Goal: Task Accomplishment & Management: Manage account settings

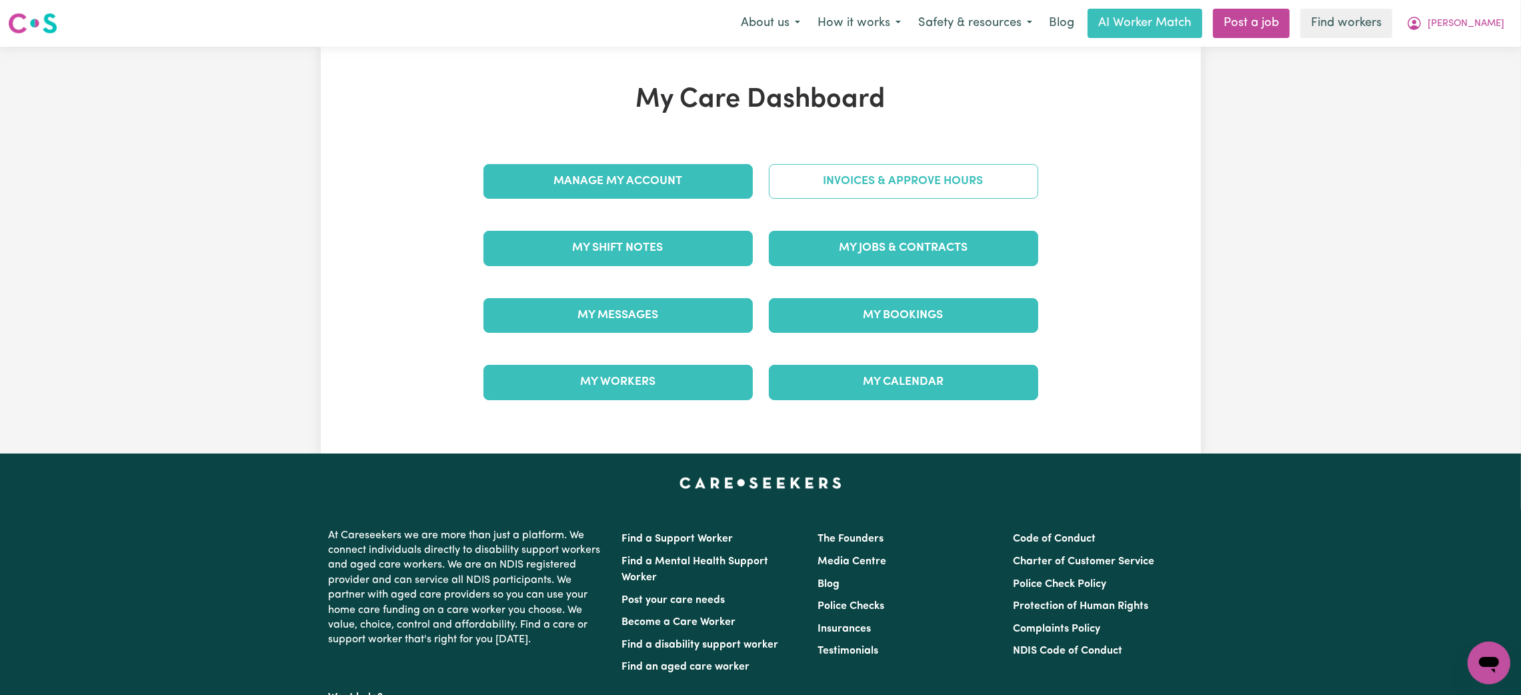
click at [826, 184] on link "Invoices & Approve Hours" at bounding box center [903, 181] width 269 height 35
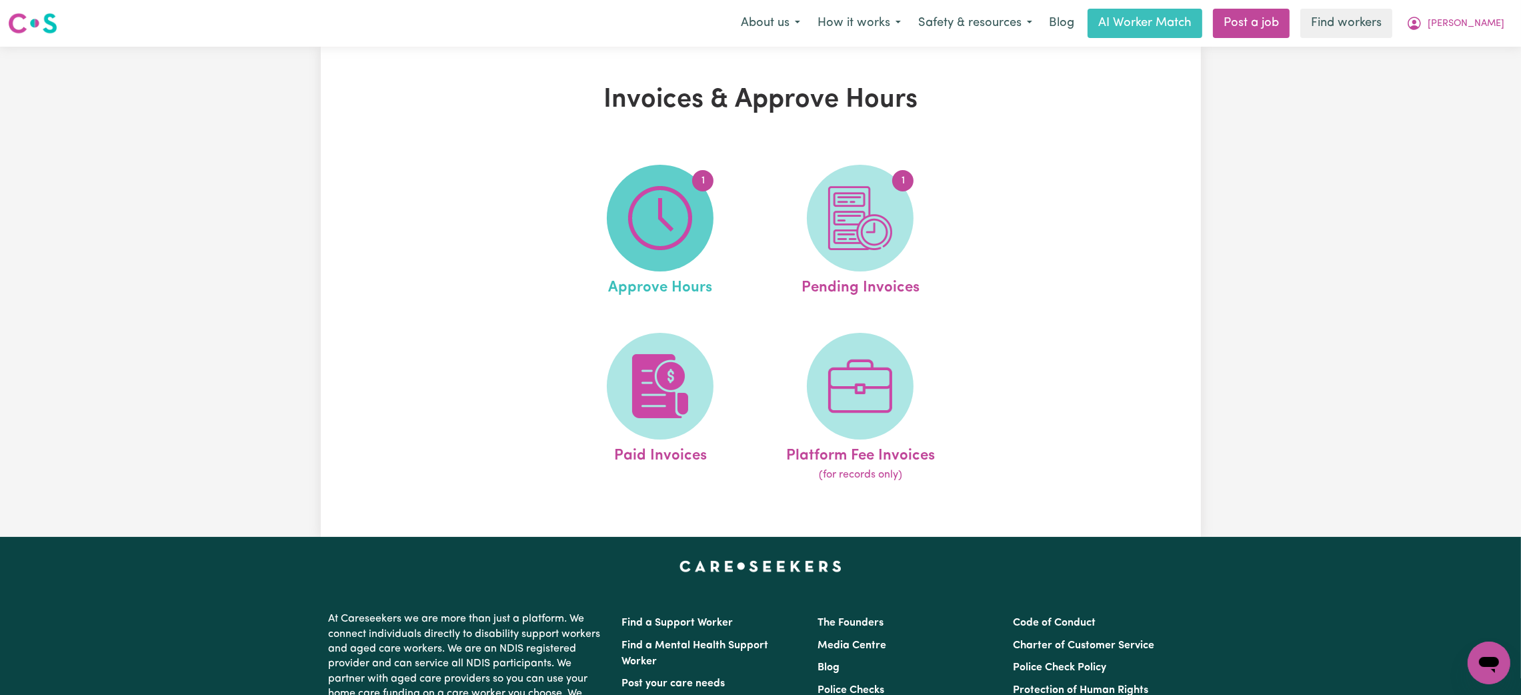
click at [667, 224] on img at bounding box center [660, 218] width 64 height 64
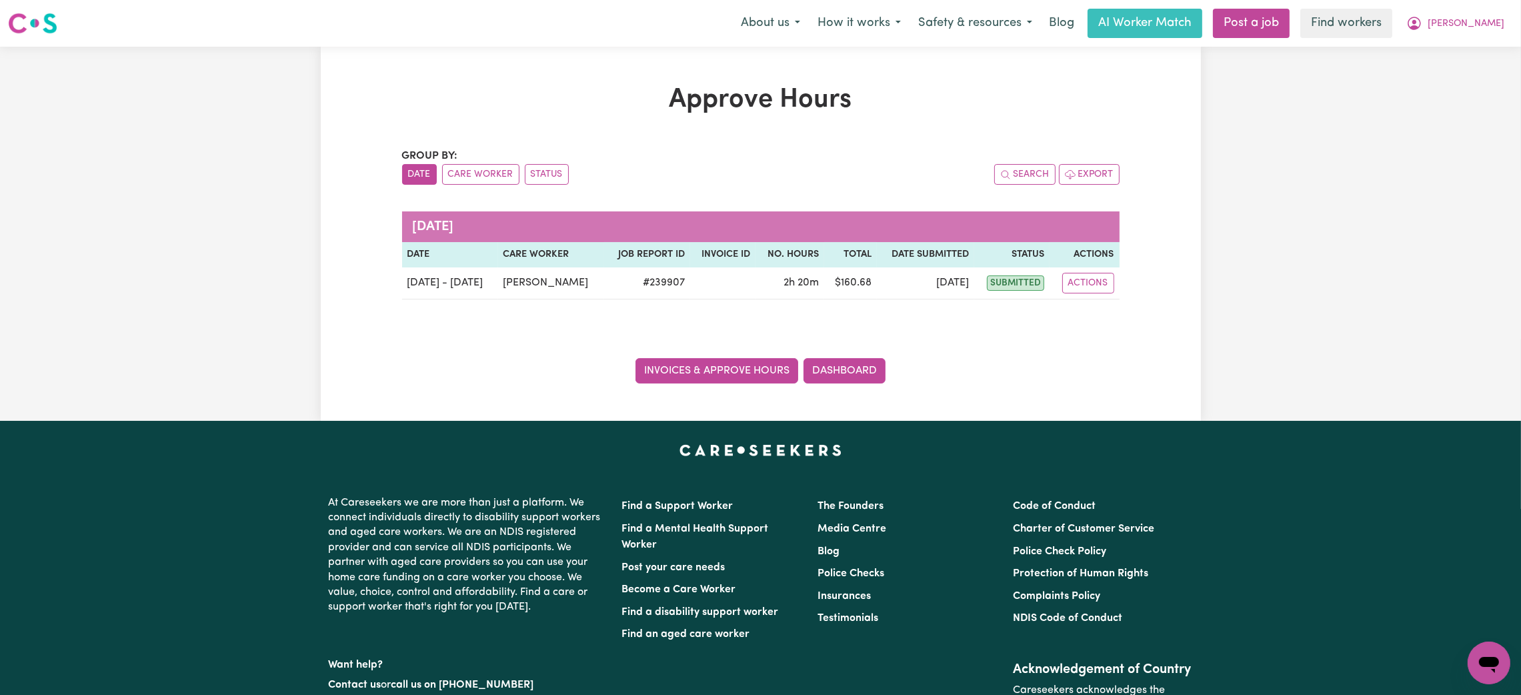
click at [679, 379] on link "Invoices & Approve Hours" at bounding box center [716, 370] width 163 height 25
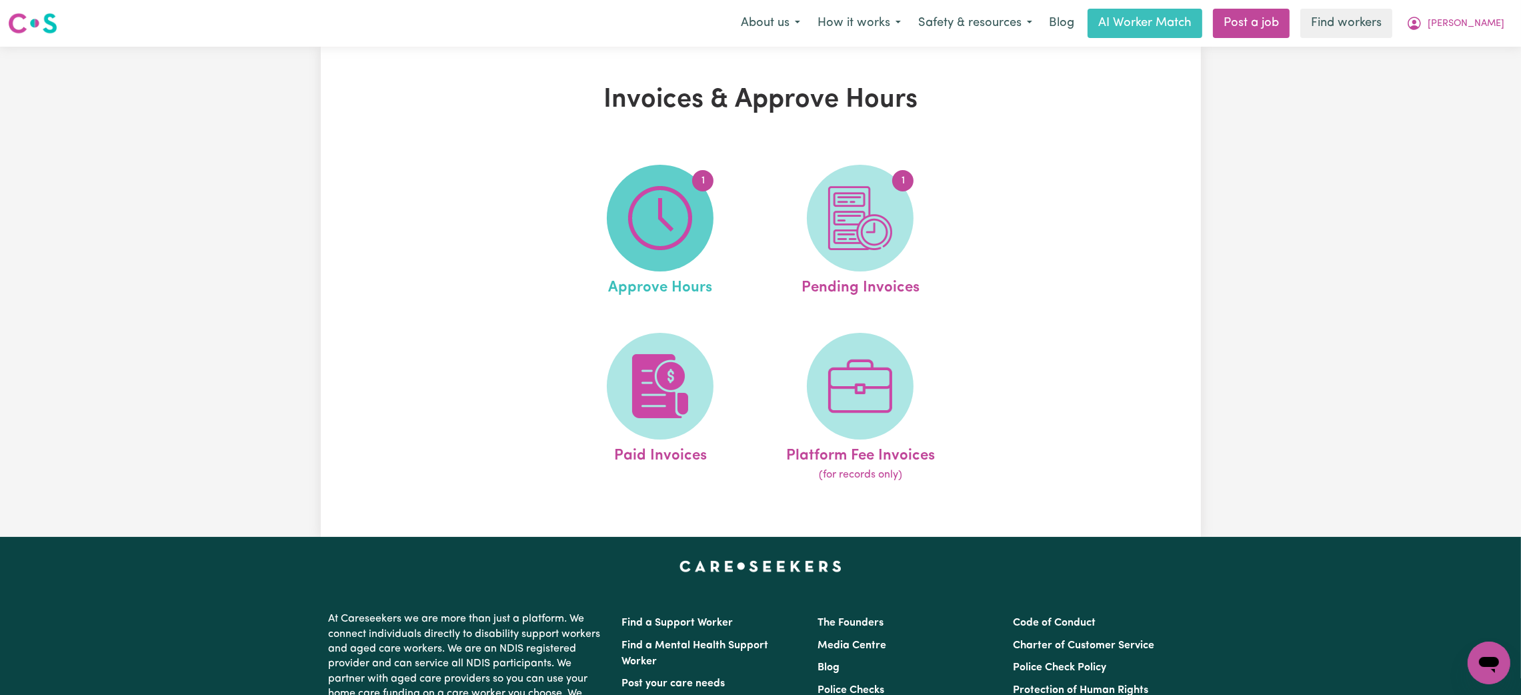
click at [649, 239] on img at bounding box center [660, 218] width 64 height 64
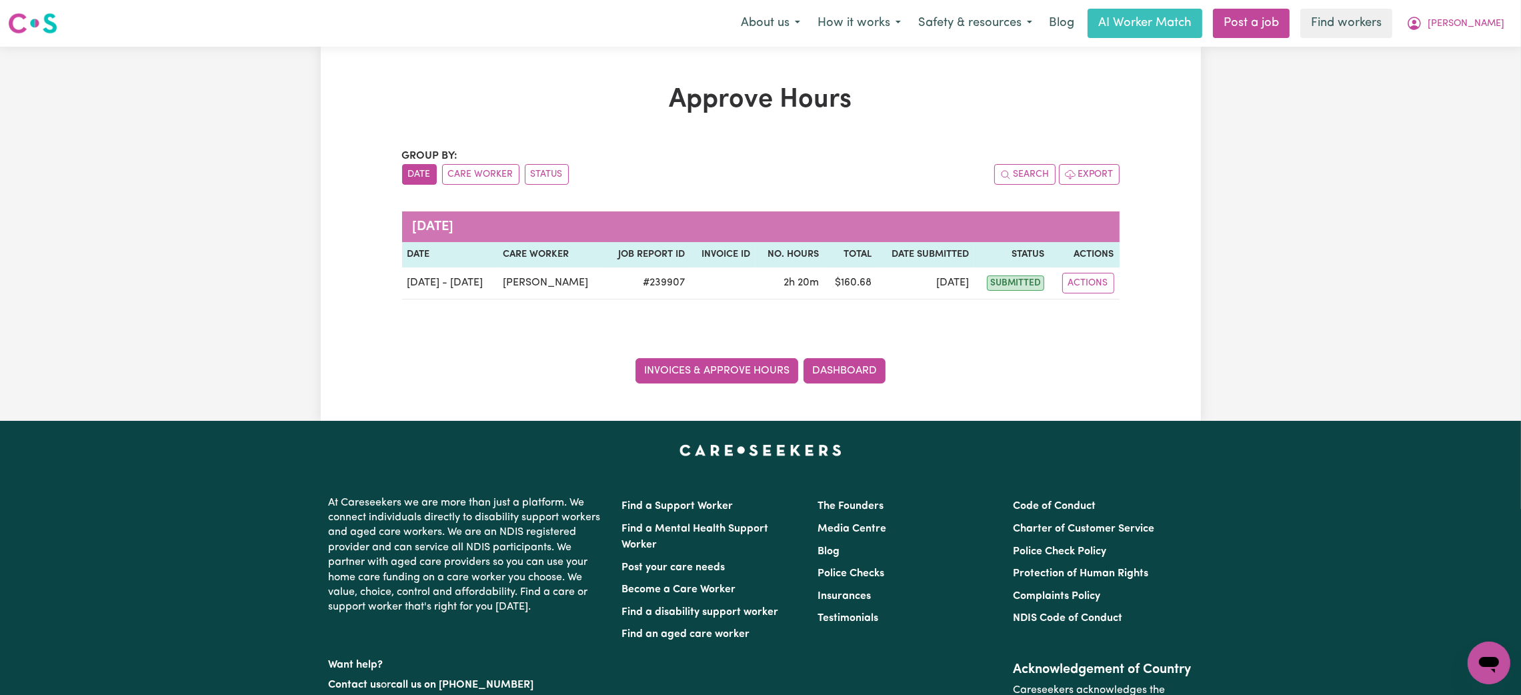
click at [682, 365] on link "Invoices & Approve Hours" at bounding box center [716, 370] width 163 height 25
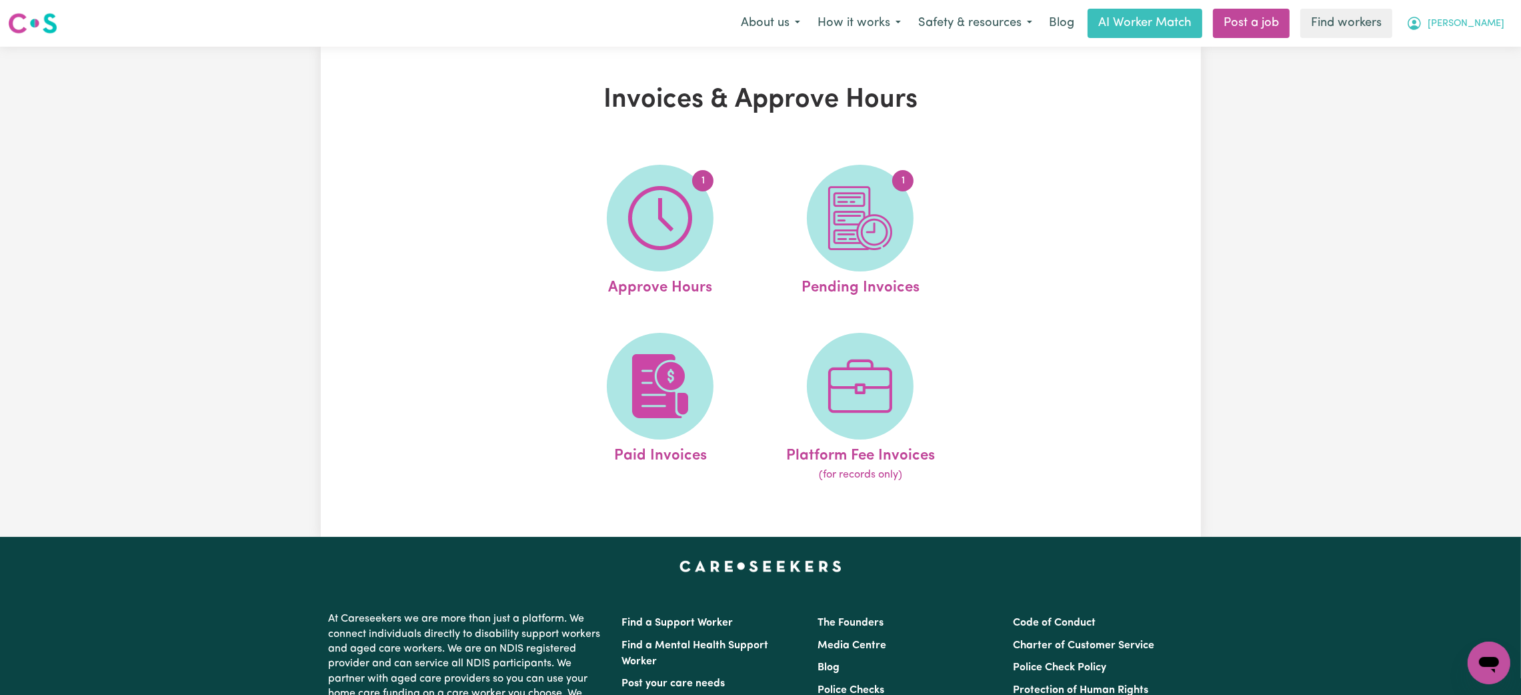
click at [1487, 19] on span "[PERSON_NAME]" at bounding box center [1465, 24] width 77 height 15
click at [1459, 48] on link "My Dashboard" at bounding box center [1459, 51] width 105 height 25
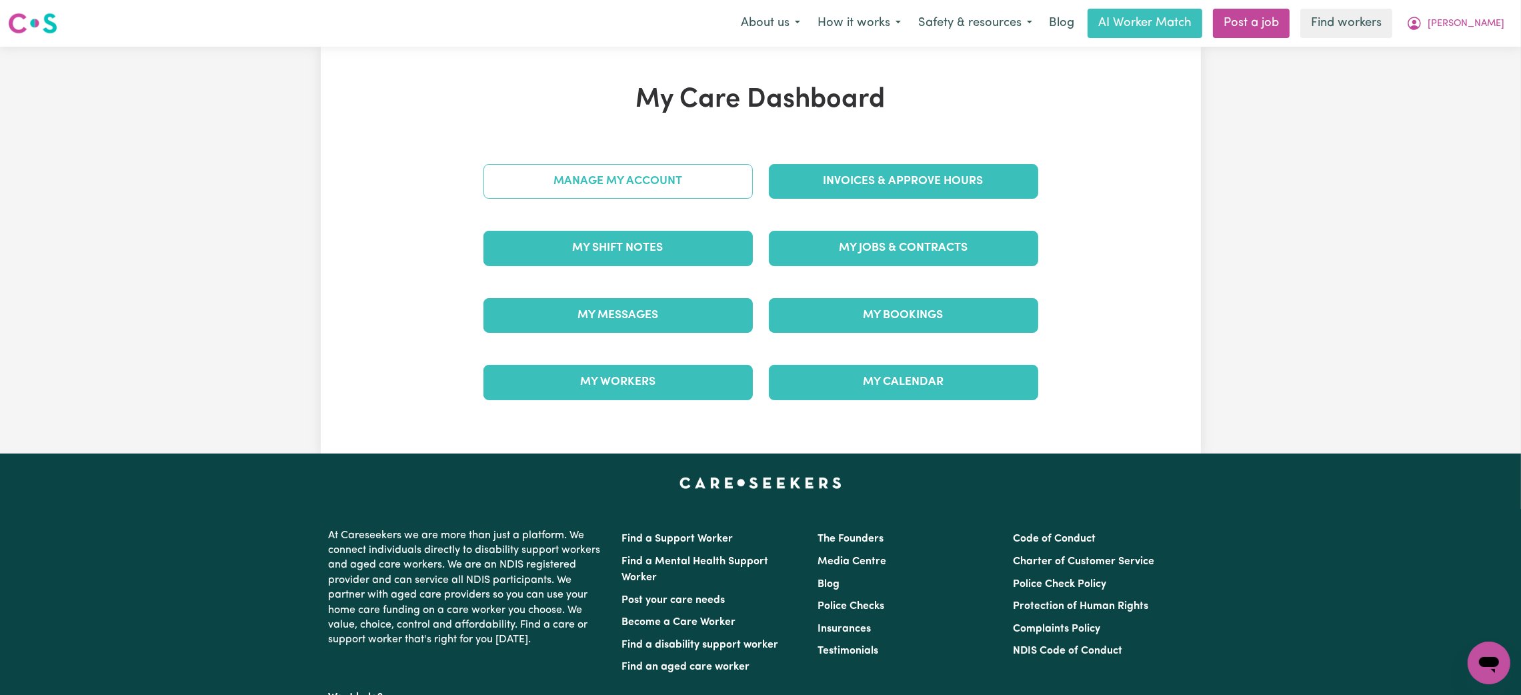
click at [658, 173] on link "Manage My Account" at bounding box center [617, 181] width 269 height 35
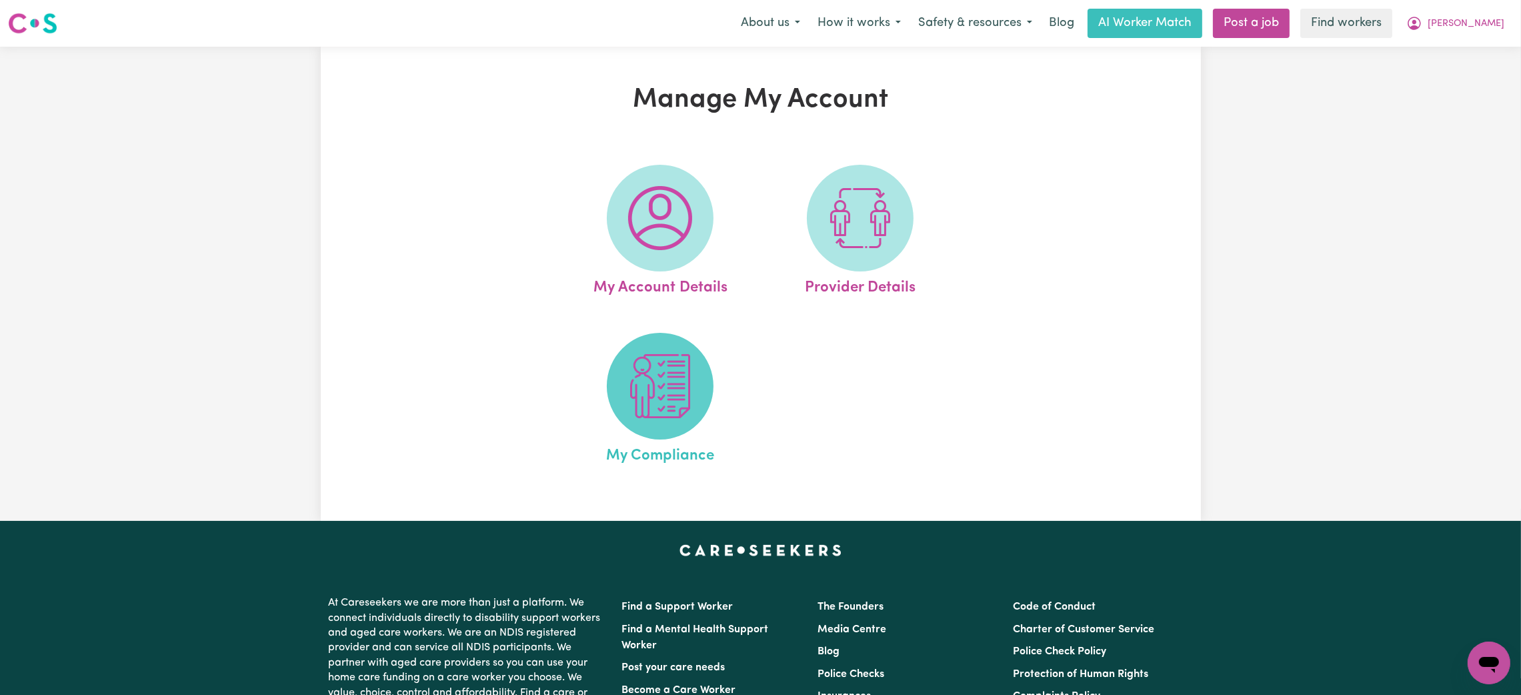
click at [683, 372] on img at bounding box center [660, 386] width 64 height 64
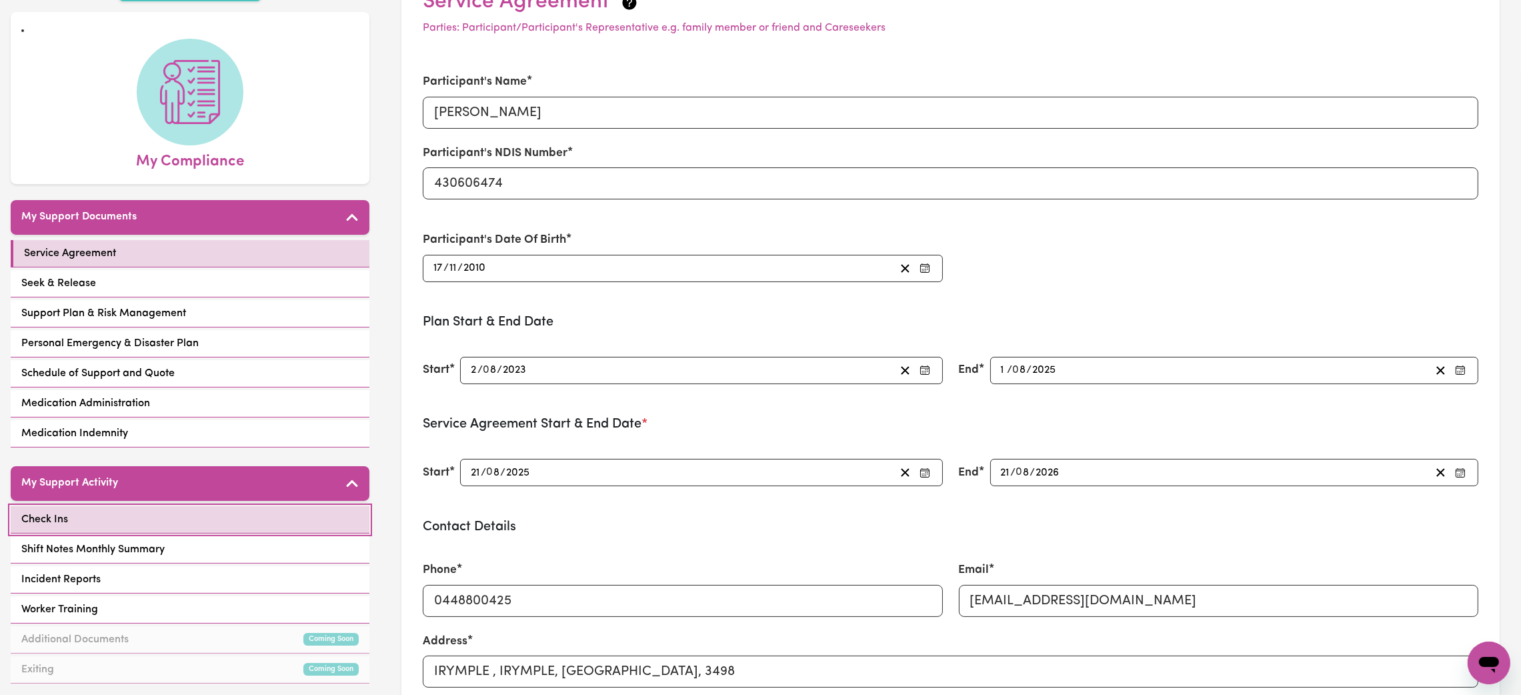
click at [151, 515] on link "Check Ins" at bounding box center [190, 519] width 359 height 27
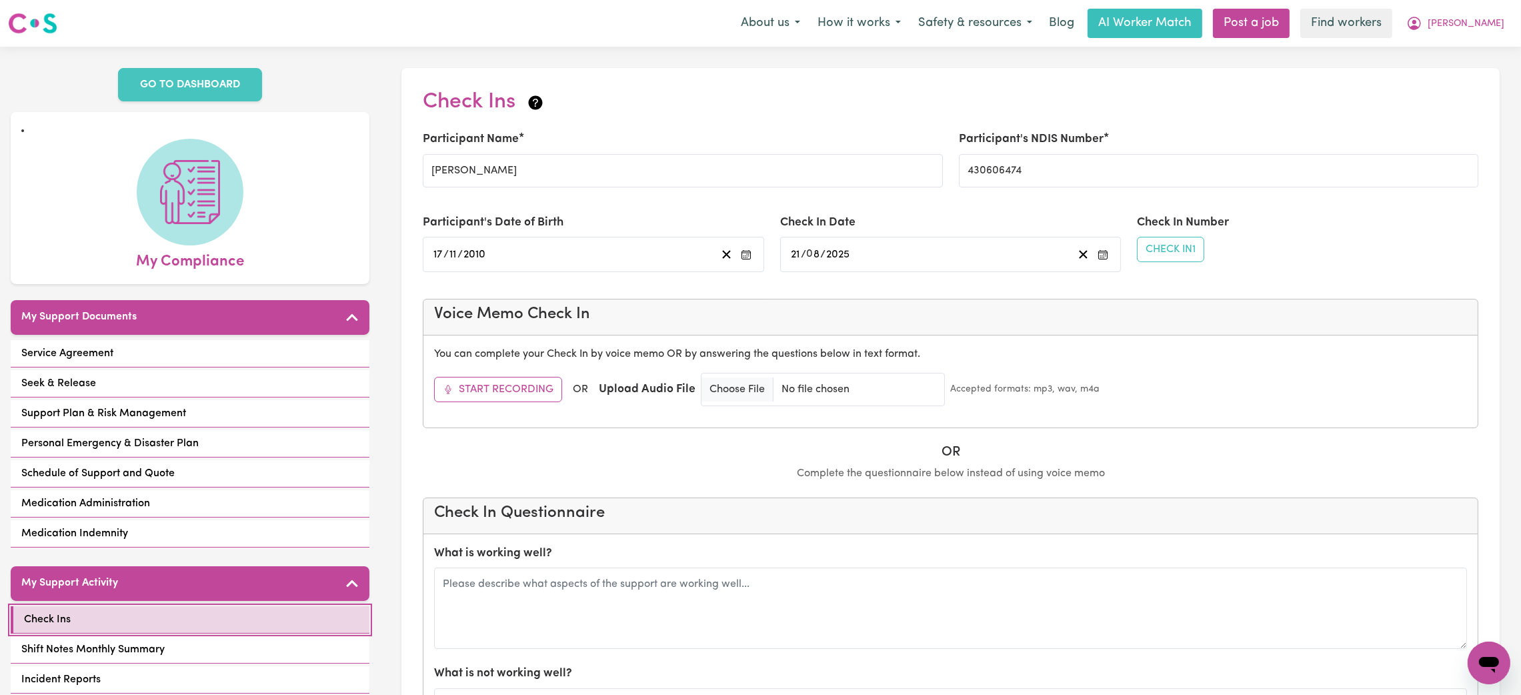
scroll to position [100, 0]
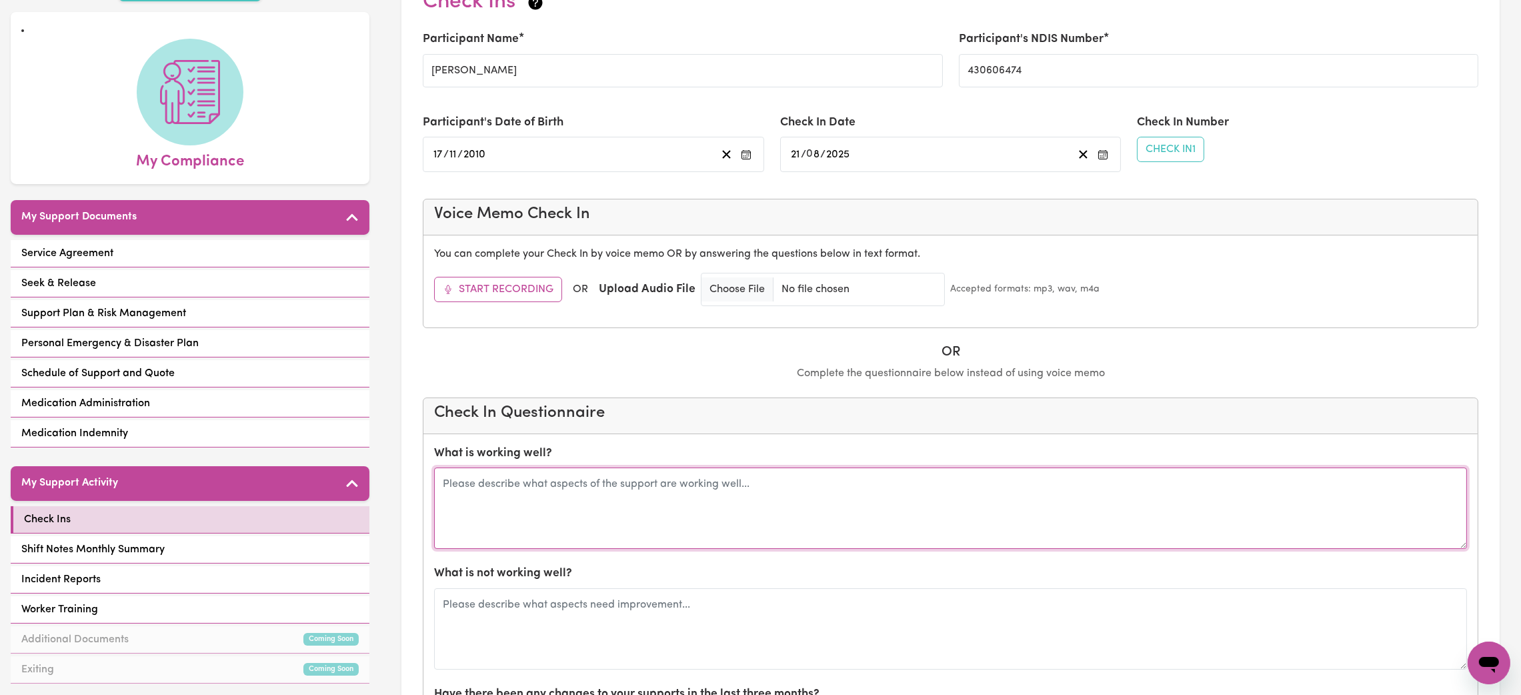
click at [525, 503] on textarea at bounding box center [950, 507] width 1033 height 81
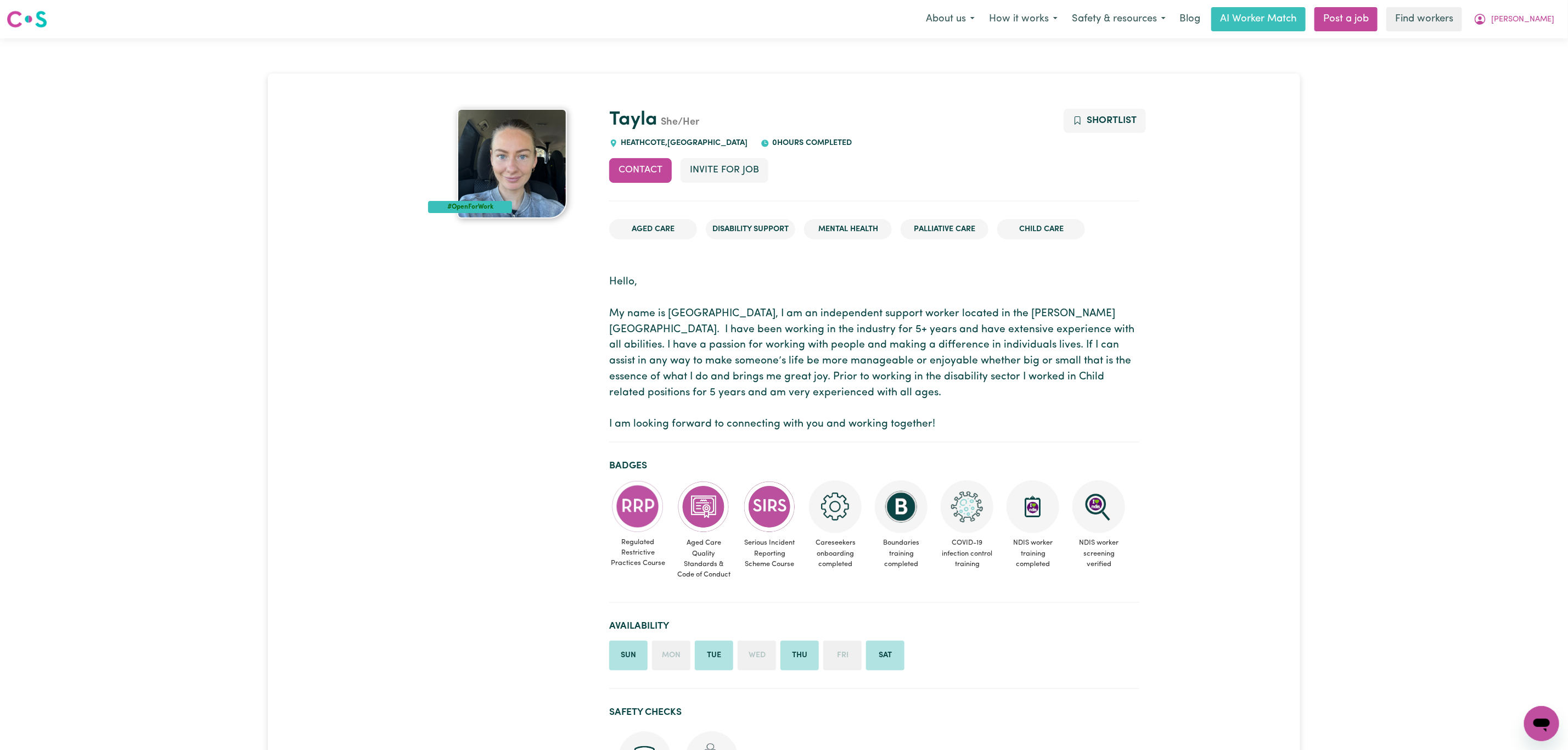
click at [646, 137] on div "HEATHCOTE , [GEOGRAPHIC_DATA]" at bounding box center [679, 143] width 138 height 12
click at [645, 141] on span "HEATHCOTE , [GEOGRAPHIC_DATA]" at bounding box center [683, 143] width 129 height 8
copy span "HEATHCOTE"
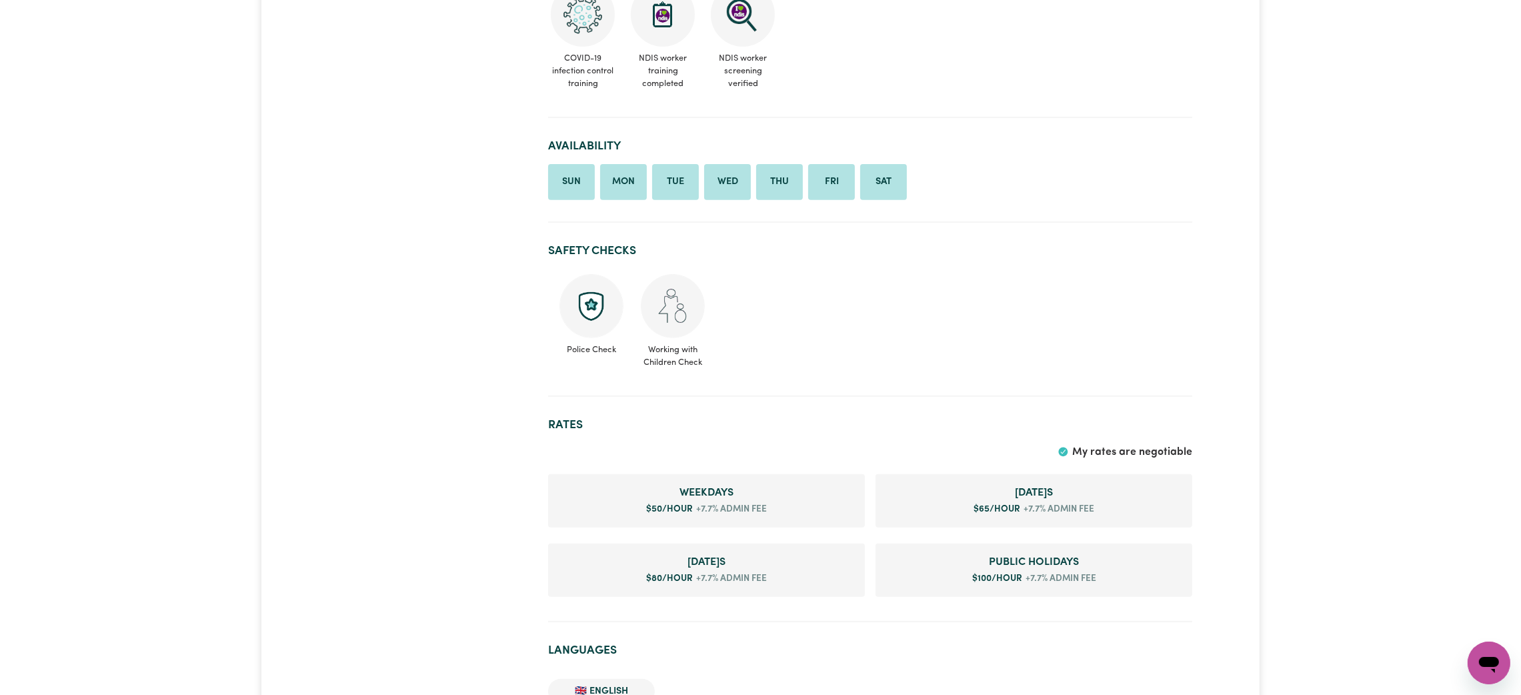
scroll to position [400, 0]
